Goal: Task Accomplishment & Management: Manage account settings

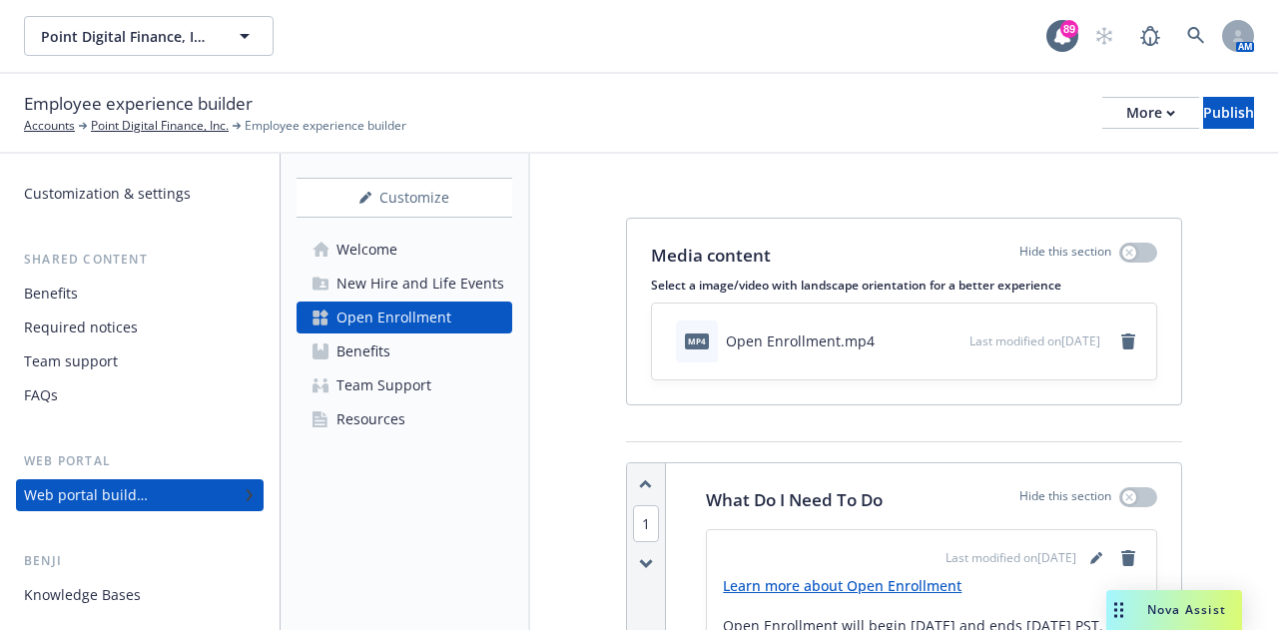
scroll to position [3608, 0]
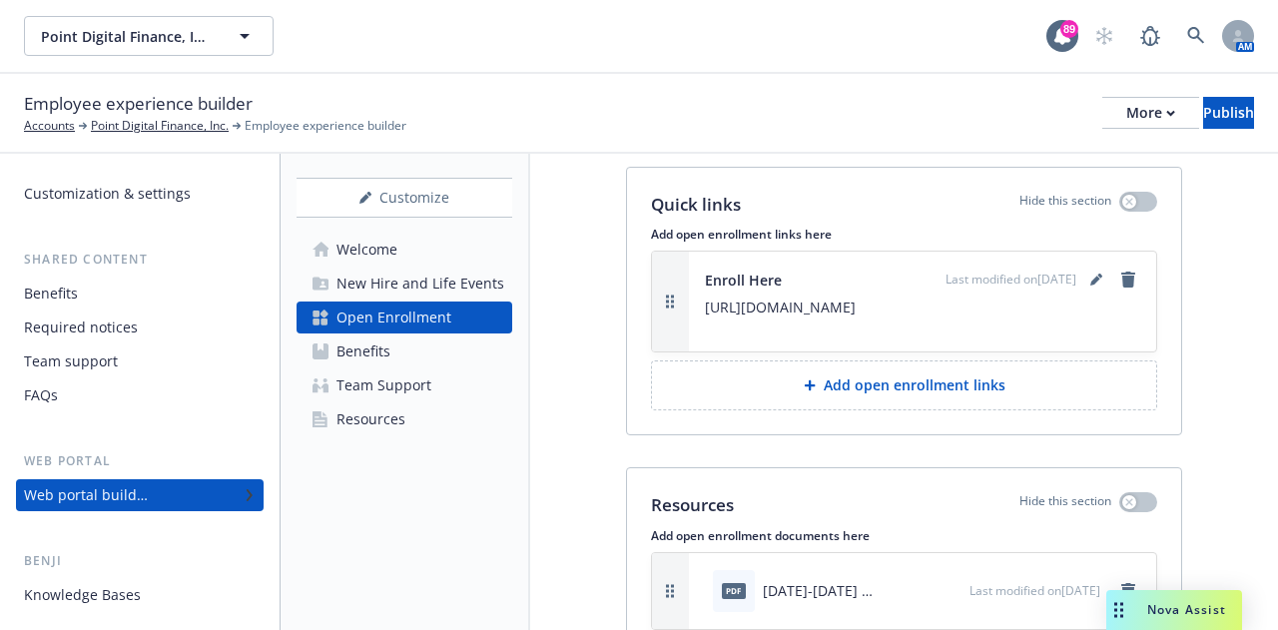
click at [845, 406] on button "Add open enrollment links" at bounding box center [904, 385] width 506 height 50
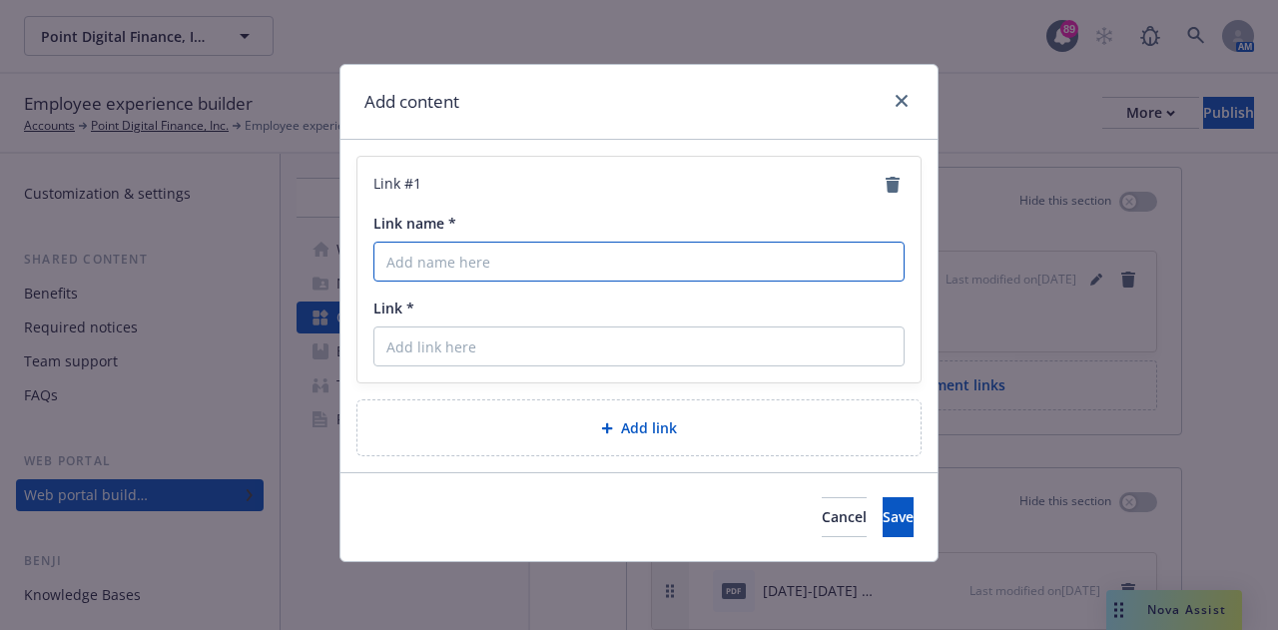
click at [513, 263] on input "Link name *" at bounding box center [638, 262] width 531 height 40
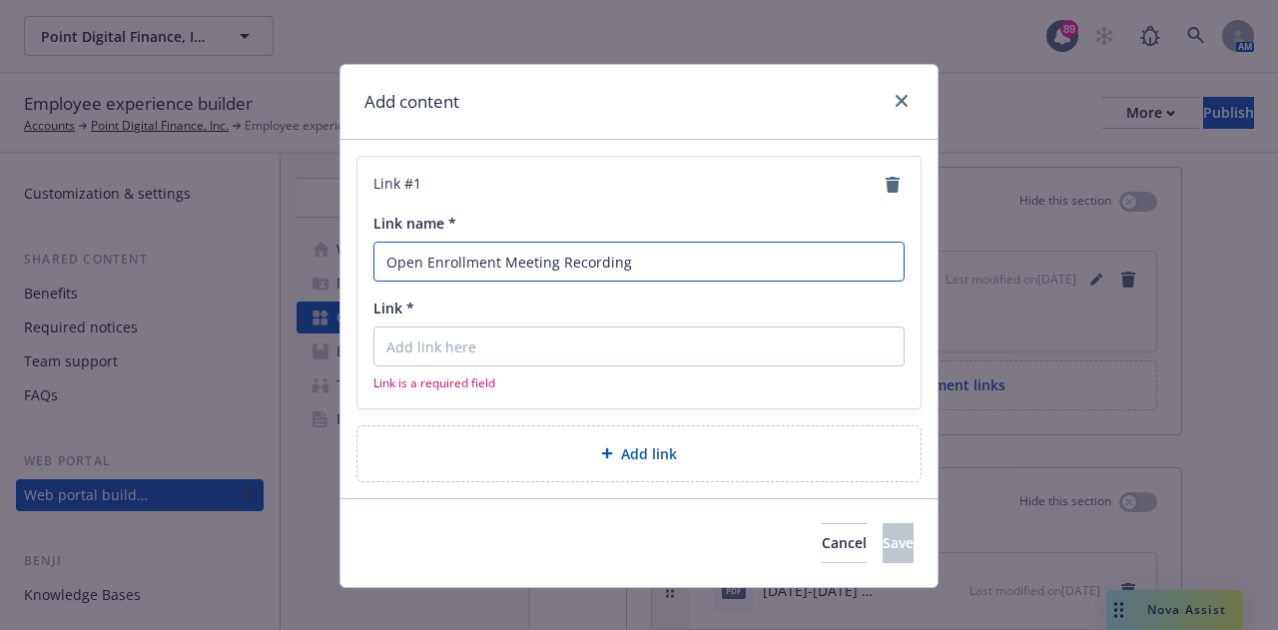
type input "Open Enrollment Meeting Recording"
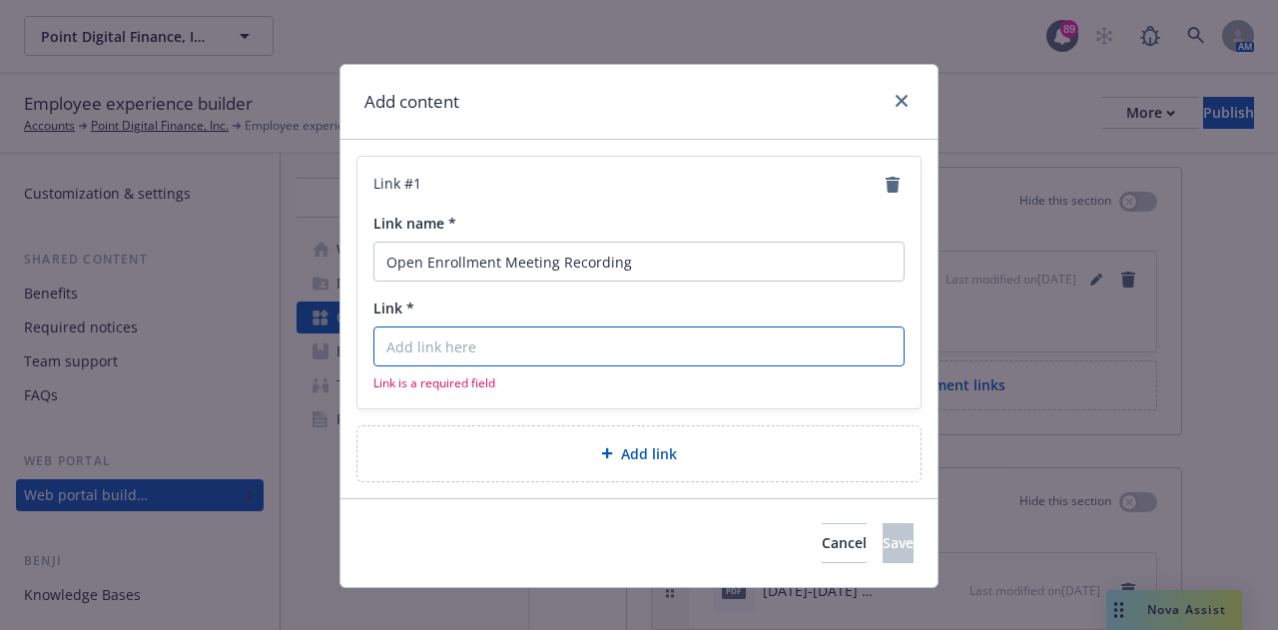
drag, startPoint x: 525, startPoint y: 332, endPoint x: 517, endPoint y: 344, distance: 14.4
click at [525, 337] on input "Link *" at bounding box center [638, 346] width 531 height 40
paste input "[URL][DOMAIN_NAME]"
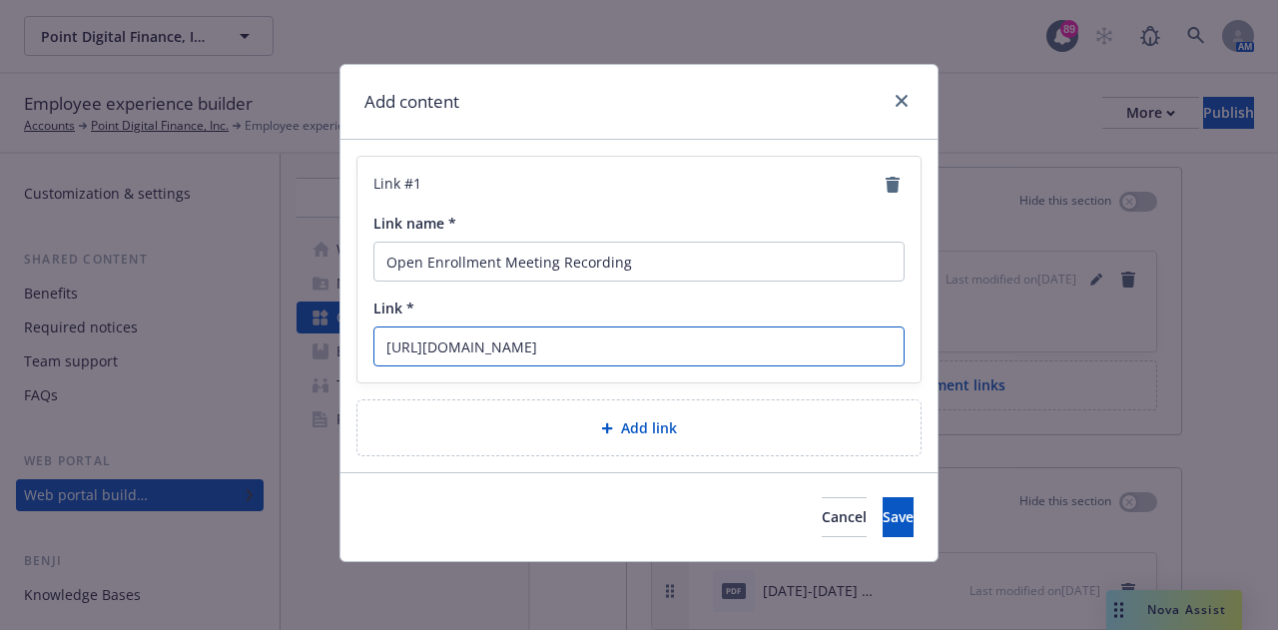
scroll to position [0, 355]
type input "[URL][DOMAIN_NAME]"
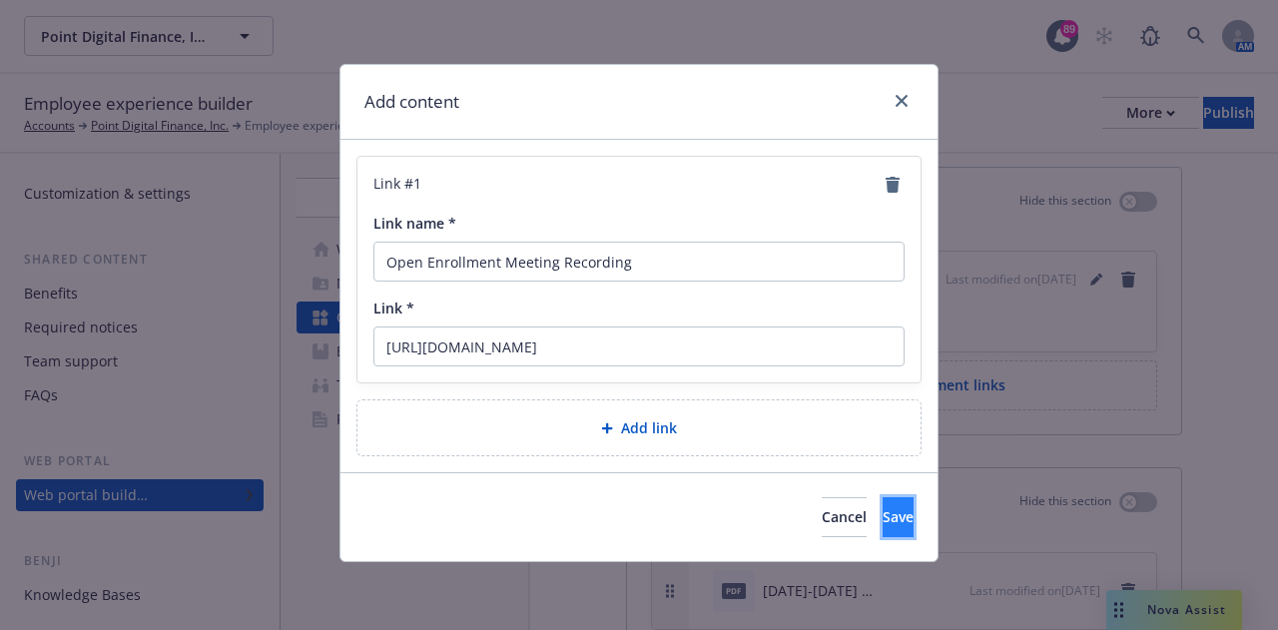
click at [883, 508] on button "Save" at bounding box center [898, 517] width 31 height 40
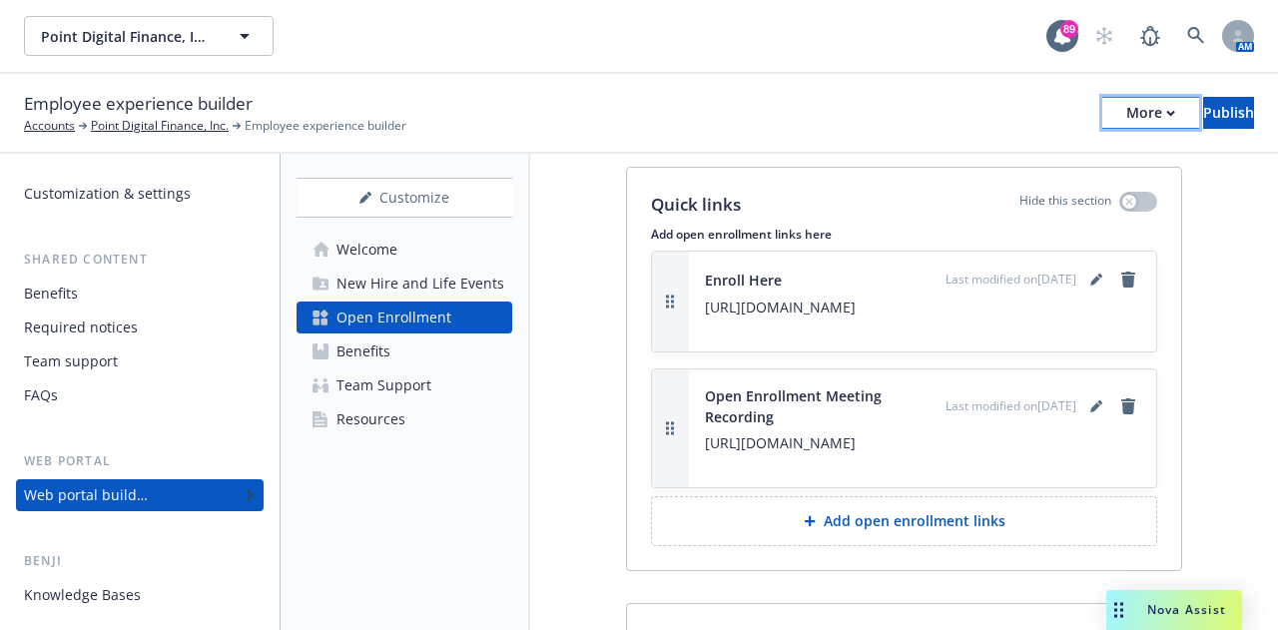
click at [1115, 115] on button "More" at bounding box center [1150, 113] width 97 height 32
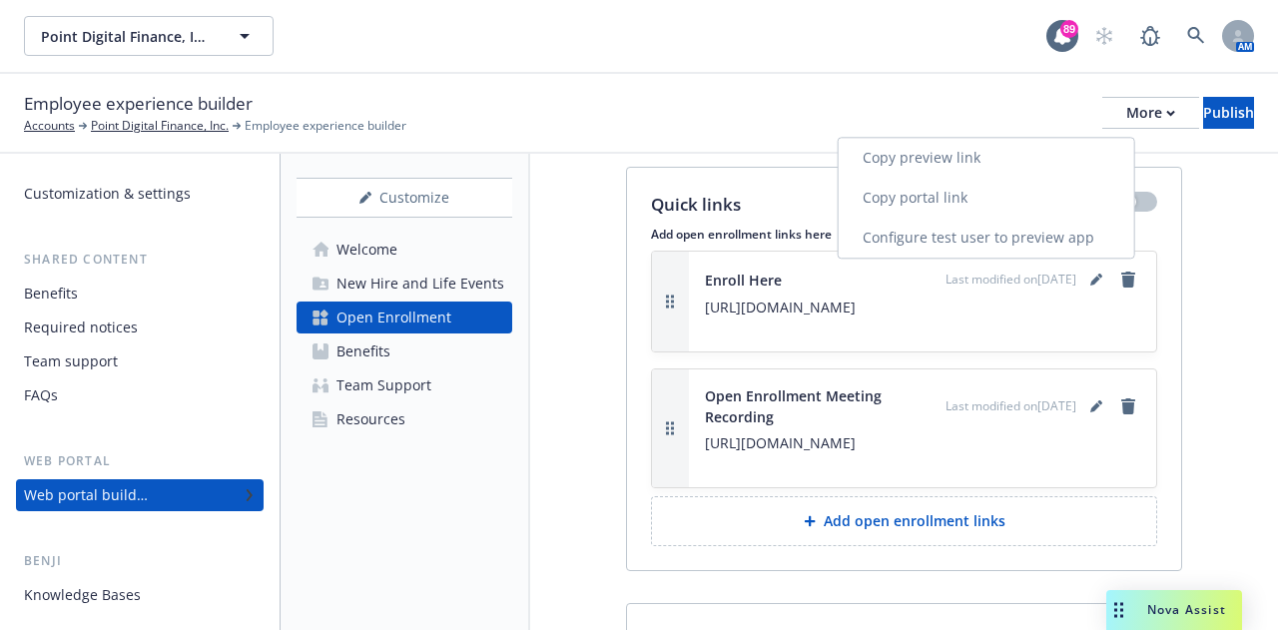
click at [961, 186] on link "Copy portal link" at bounding box center [987, 198] width 296 height 40
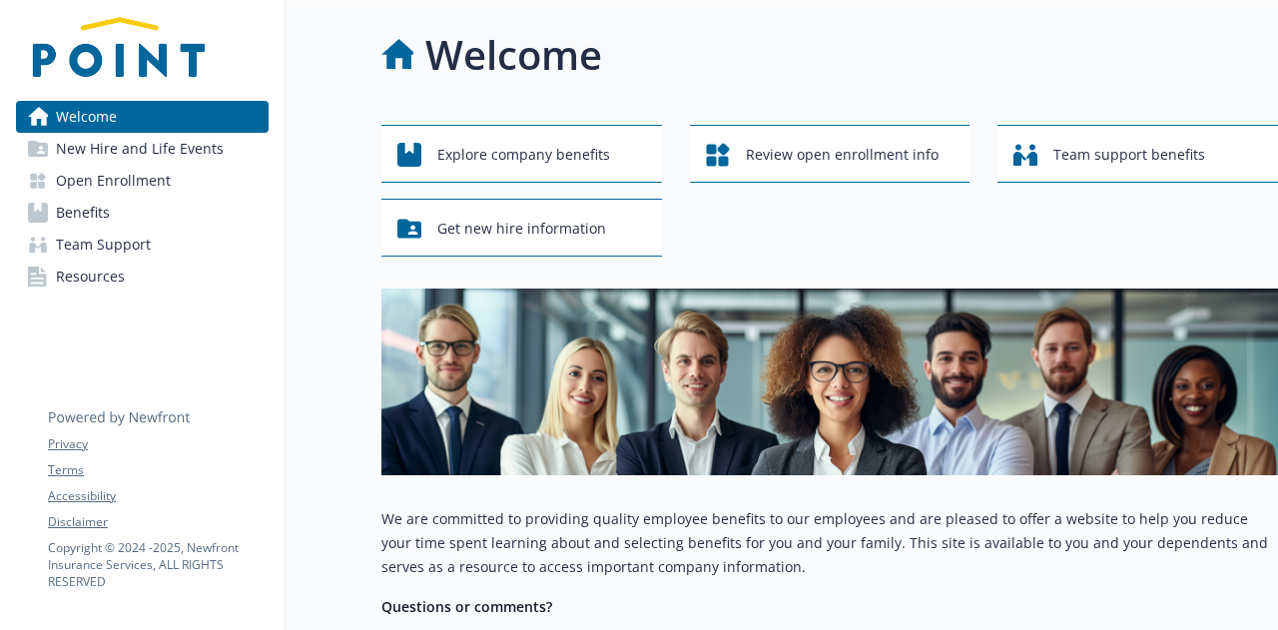
drag, startPoint x: 180, startPoint y: 175, endPoint x: 194, endPoint y: 175, distance: 14.0
click at [180, 175] on link "Open Enrollment" at bounding box center [142, 181] width 253 height 32
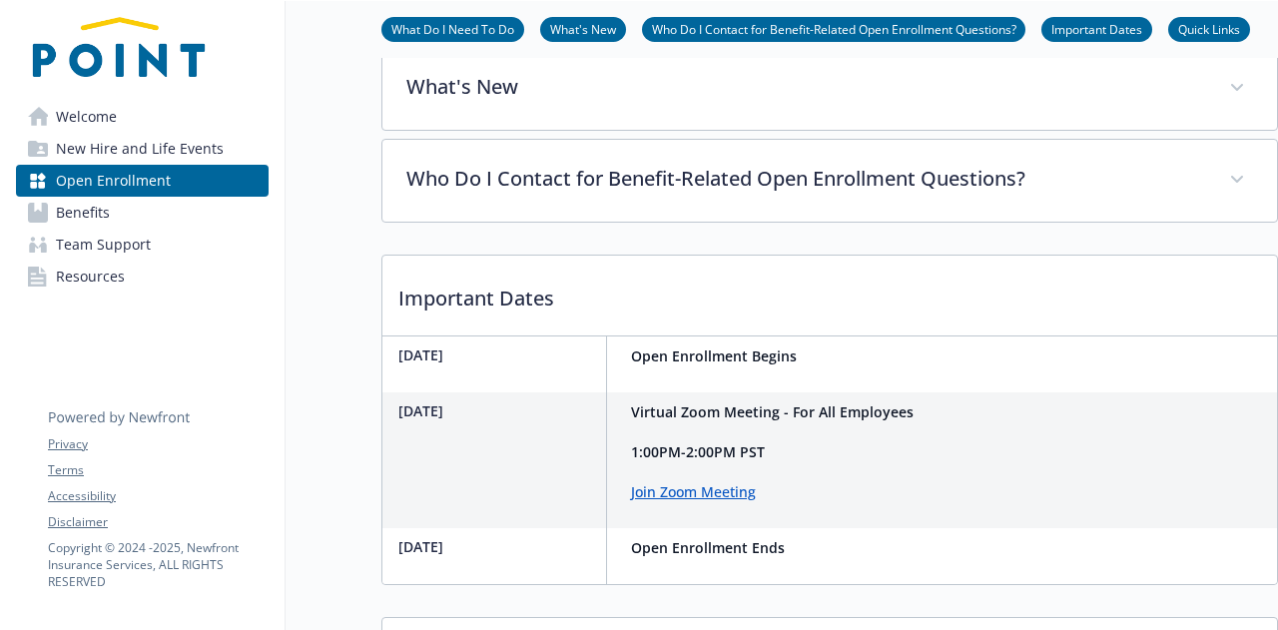
scroll to position [998, 0]
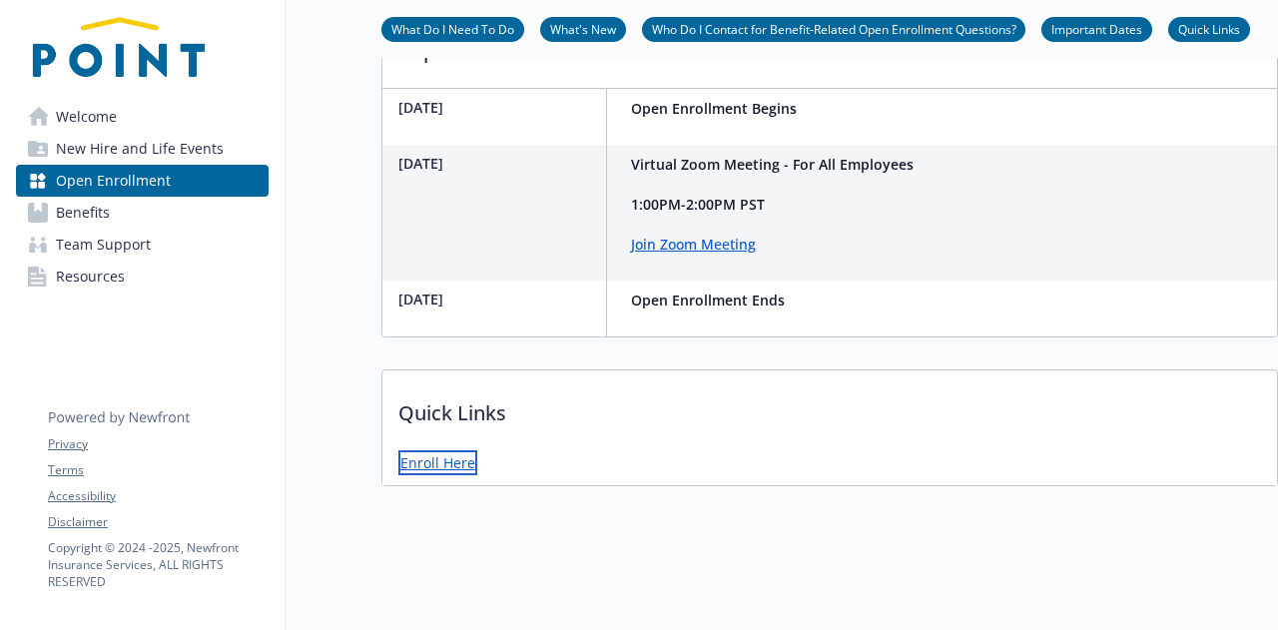
click at [462, 453] on link "Enroll Here" at bounding box center [437, 462] width 79 height 25
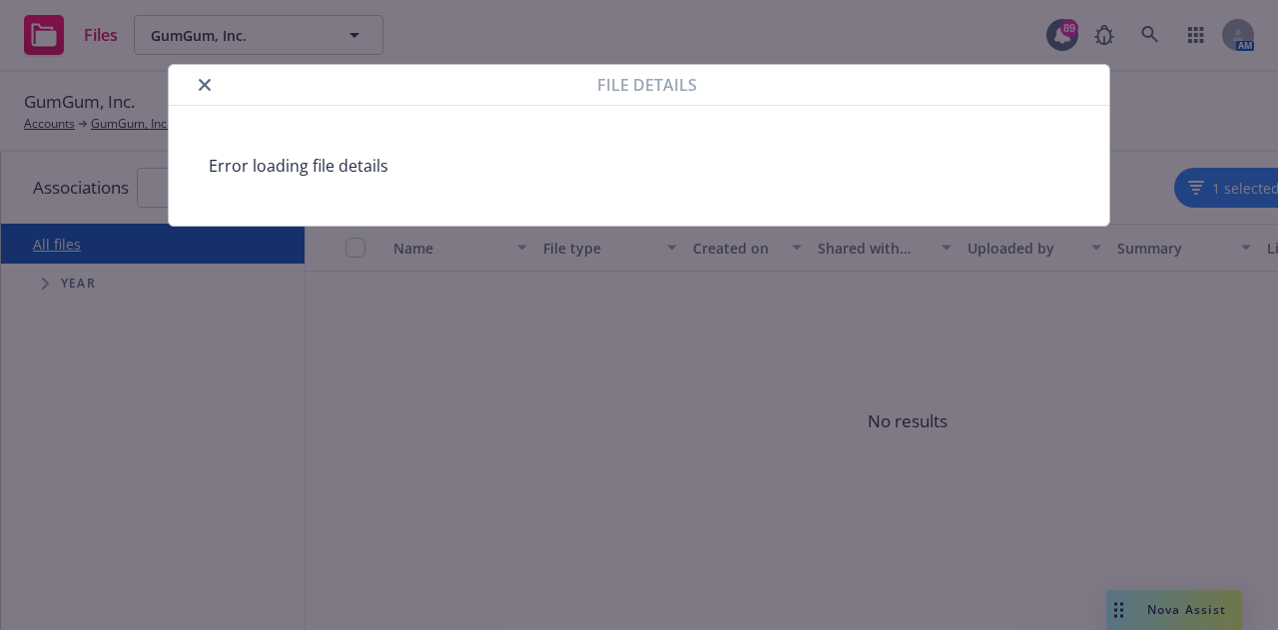
click at [201, 85] on icon "close" at bounding box center [205, 85] width 12 height 12
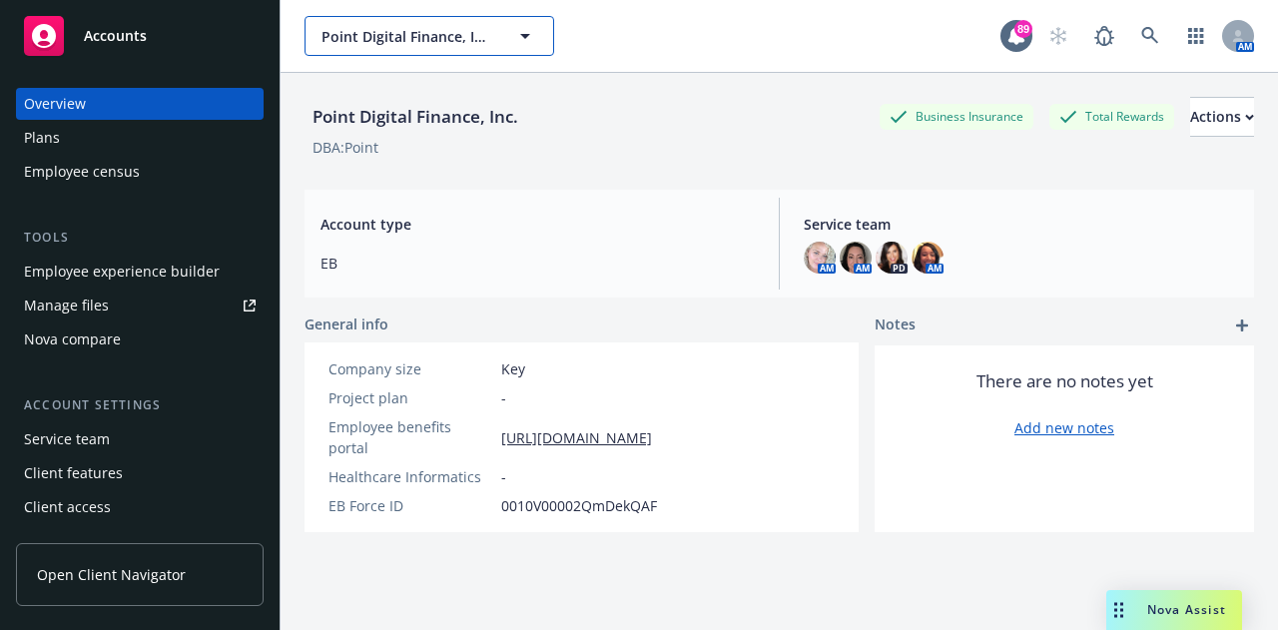
click at [531, 33] on icon "button" at bounding box center [525, 36] width 24 height 24
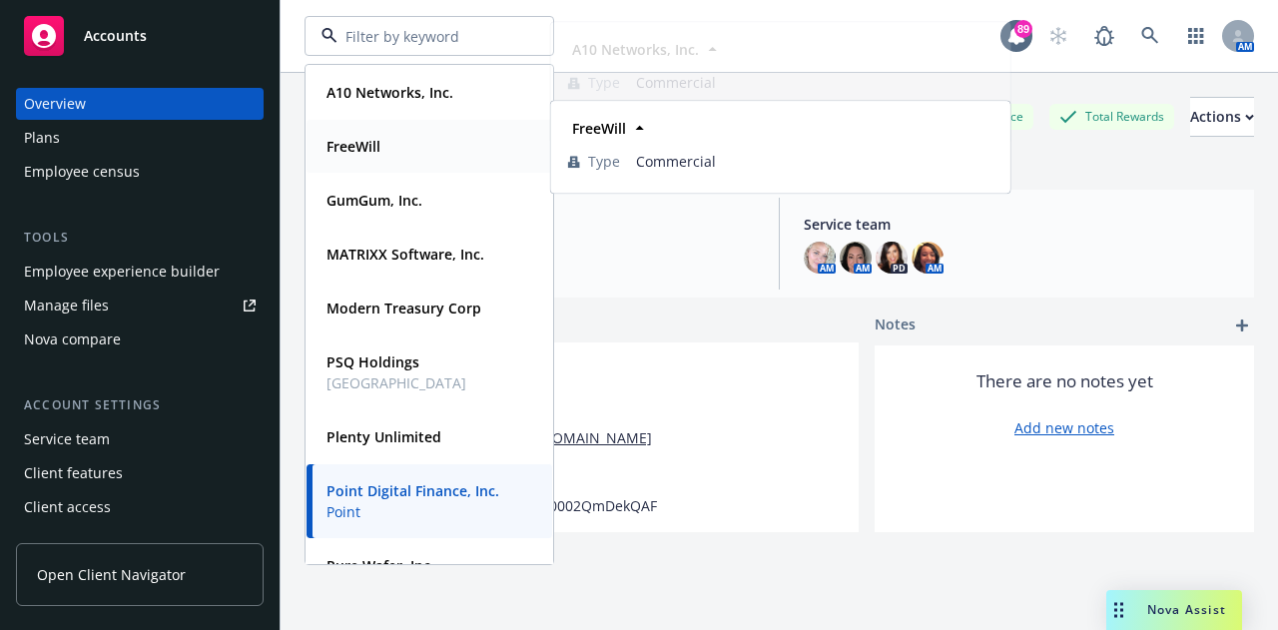
click at [395, 139] on div "FreeWill" at bounding box center [430, 146] width 222 height 29
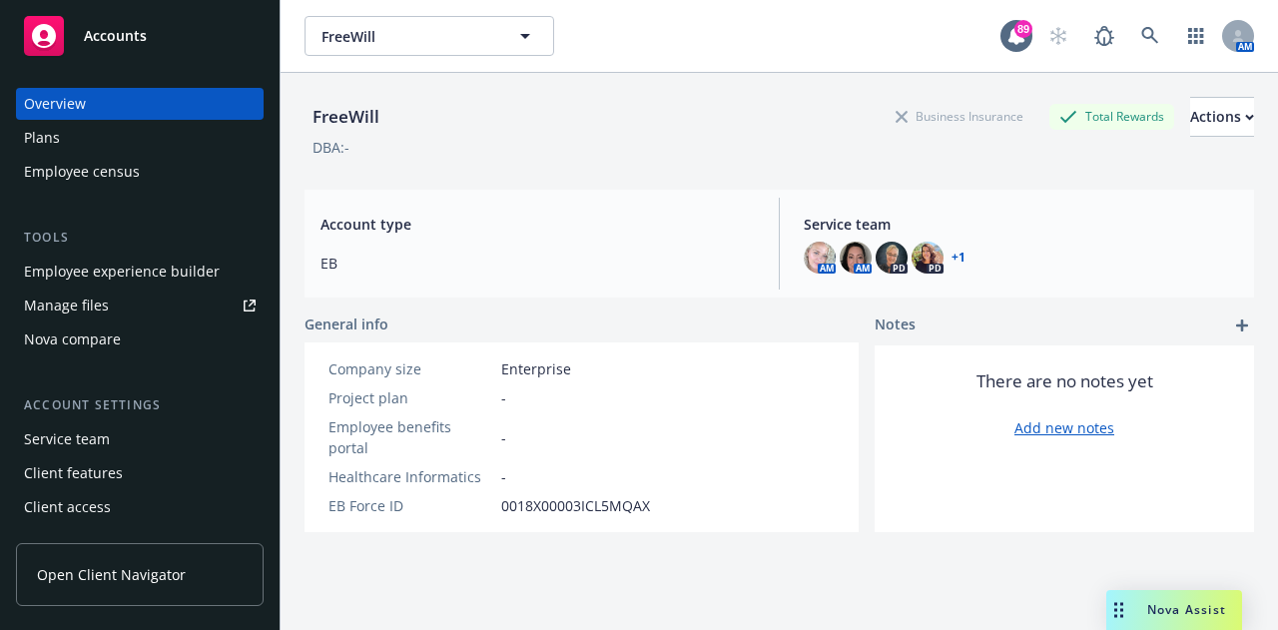
click at [84, 136] on div "Plans" at bounding box center [140, 138] width 232 height 32
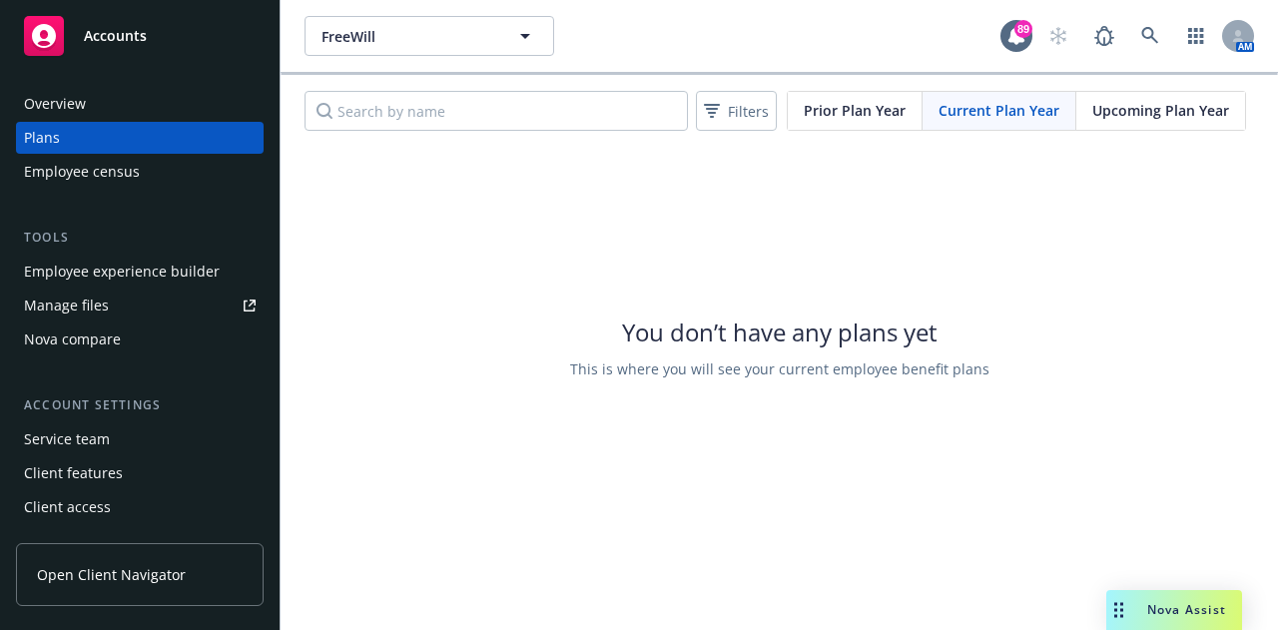
click at [1134, 116] on span "Upcoming Plan Year" at bounding box center [1160, 110] width 137 height 21
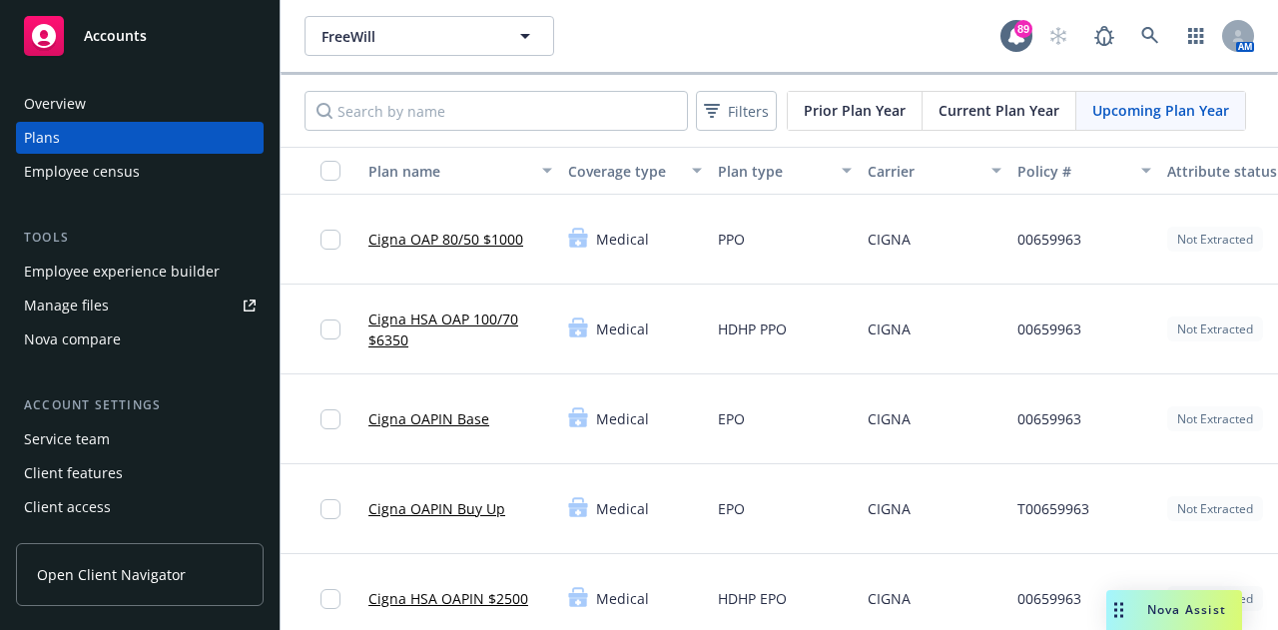
click at [176, 265] on div "Employee experience builder" at bounding box center [122, 272] width 196 height 32
click at [479, 39] on span "FreeWill" at bounding box center [407, 36] width 173 height 21
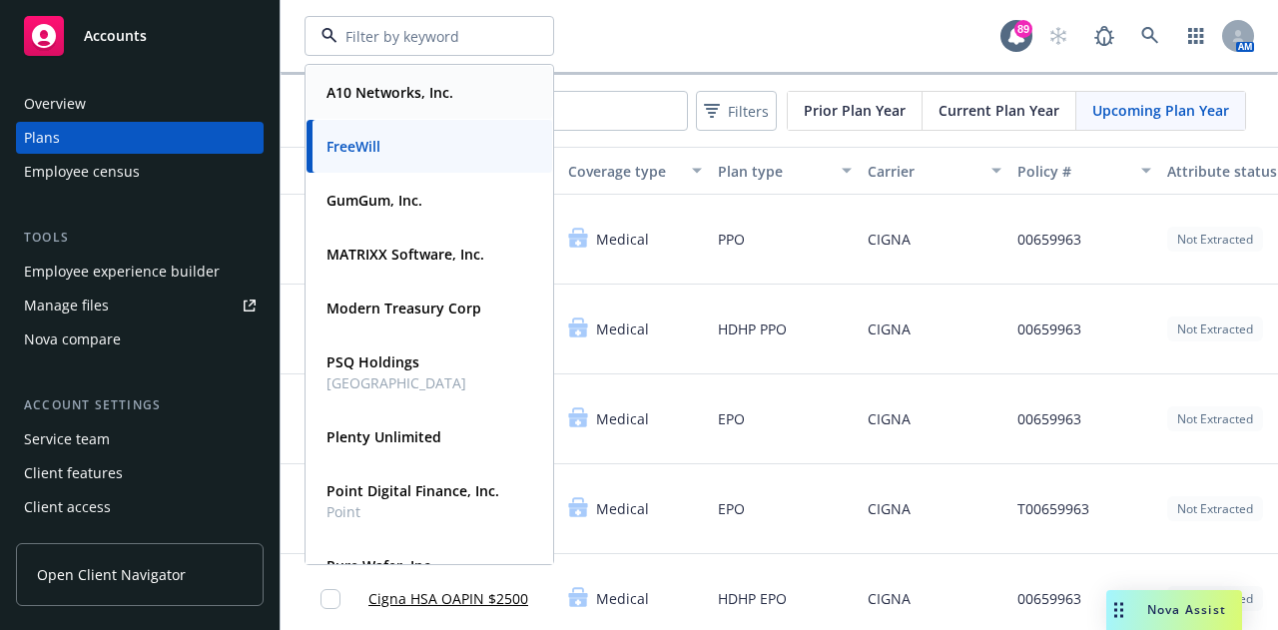
click at [415, 76] on div "A10 Networks, Inc. Type Commercial FEIN 20-1446869" at bounding box center [430, 92] width 246 height 53
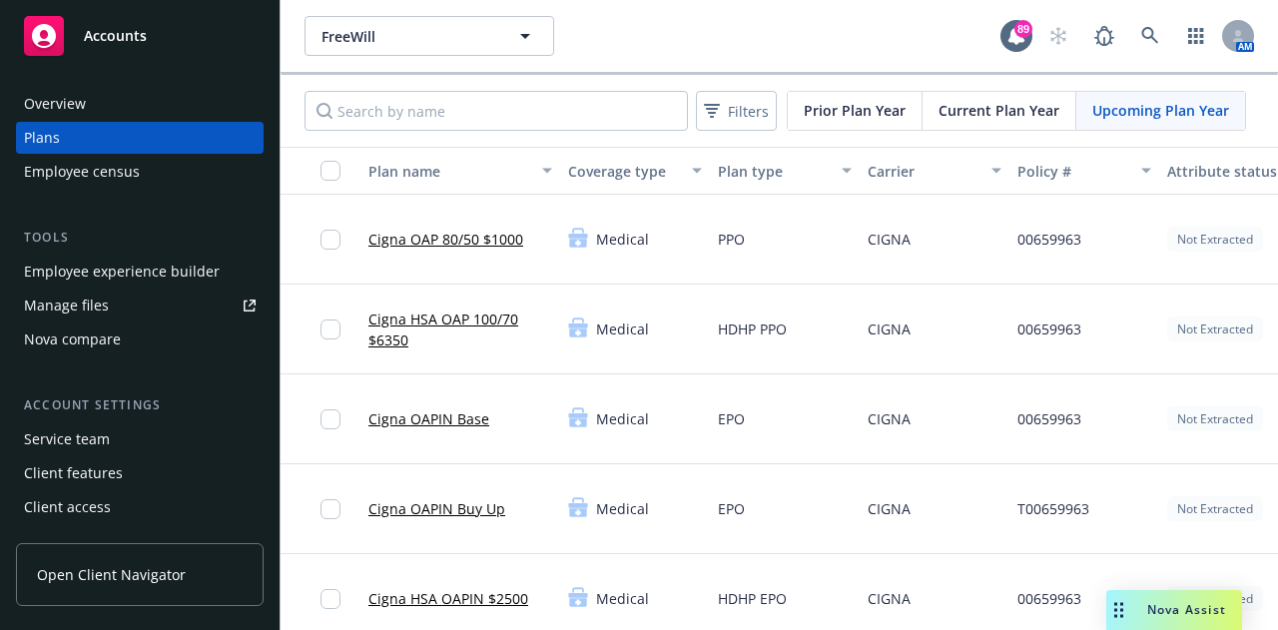
click at [192, 265] on div "Employee experience builder" at bounding box center [122, 272] width 196 height 32
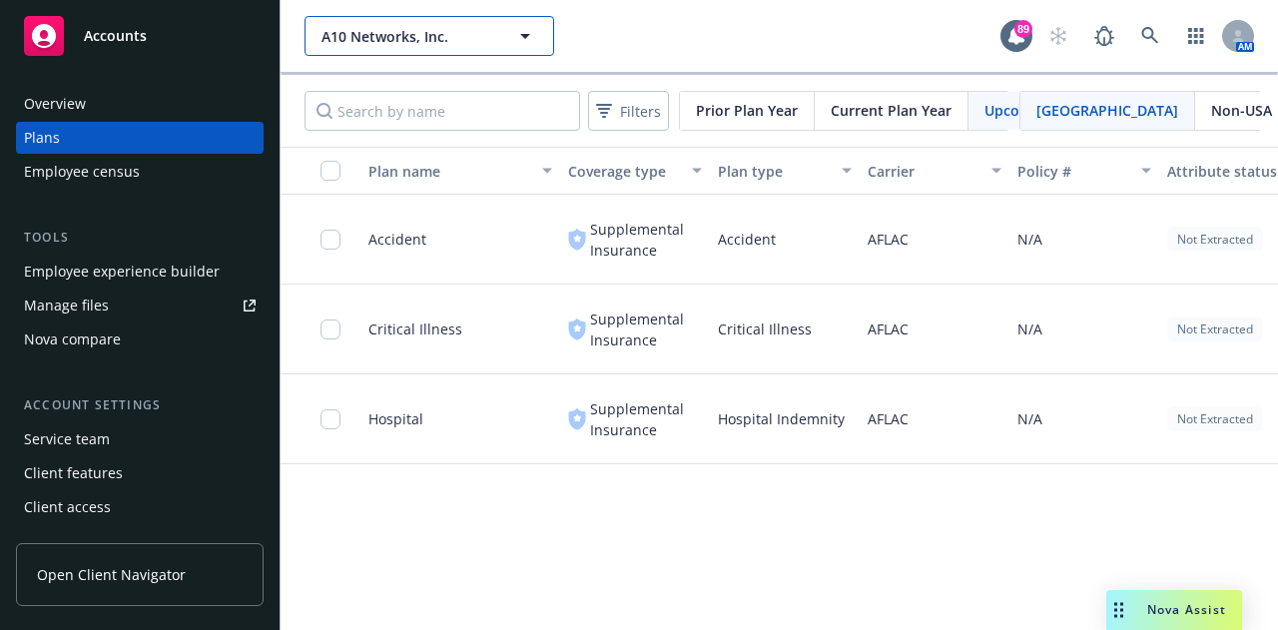
click at [432, 36] on span "A10 Networks, Inc." at bounding box center [407, 36] width 173 height 21
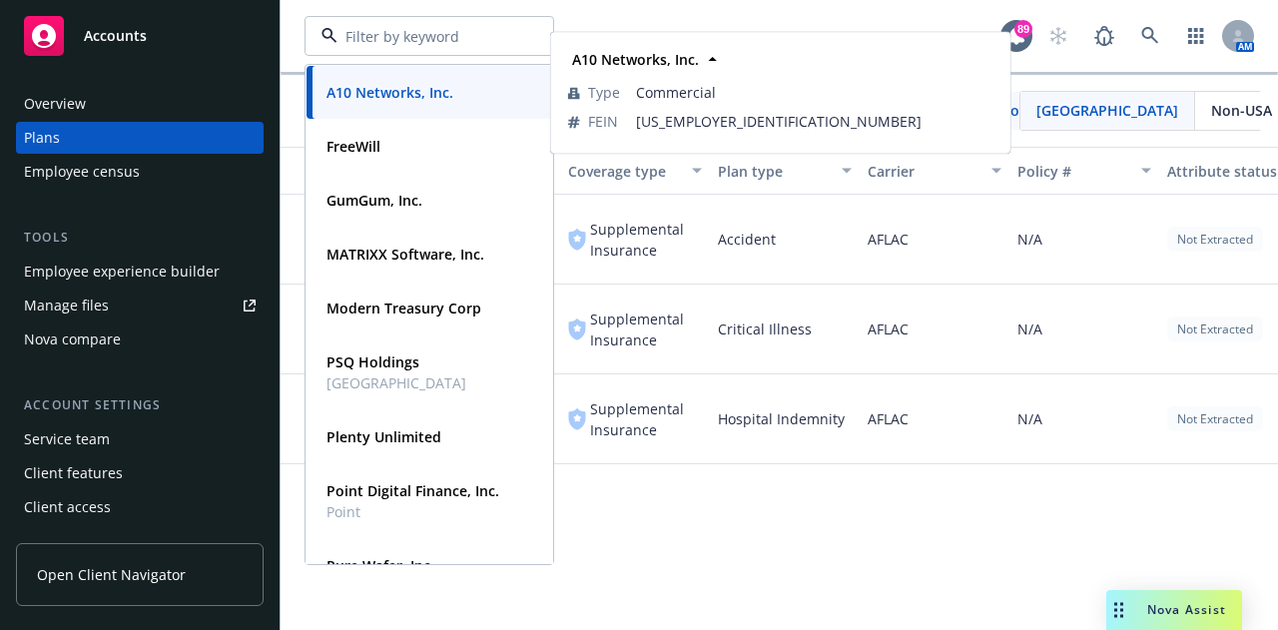
click at [389, 95] on strong "A10 Networks, Inc." at bounding box center [389, 92] width 127 height 19
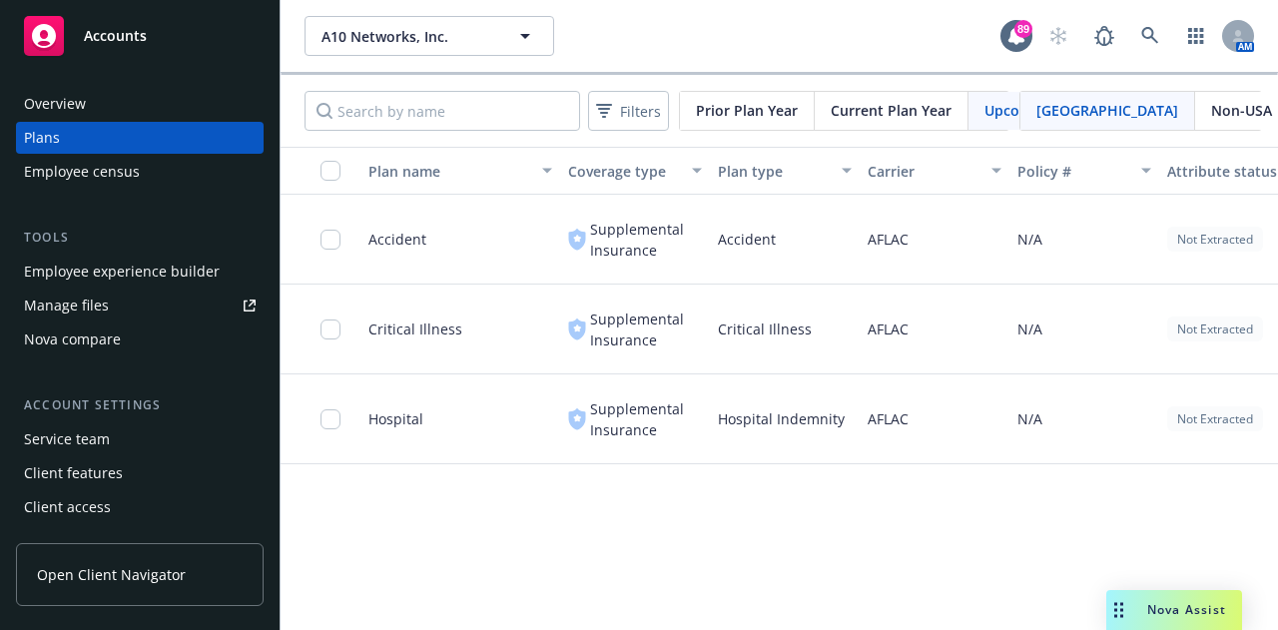
click at [107, 274] on div "Employee experience builder" at bounding box center [122, 272] width 196 height 32
